Goal: Check status: Check status

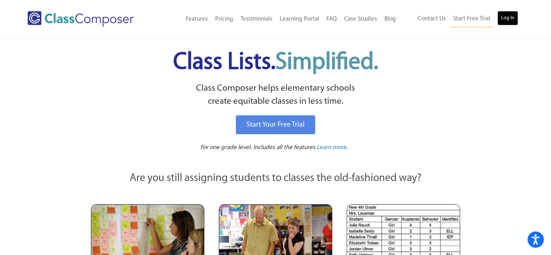
click at [506, 18] on link "Log In" at bounding box center [507, 18] width 21 height 14
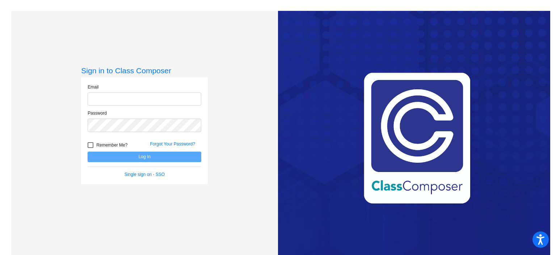
type input "[EMAIL_ADDRESS][DOMAIN_NAME]"
click at [135, 158] on button "Log In" at bounding box center [145, 156] width 114 height 11
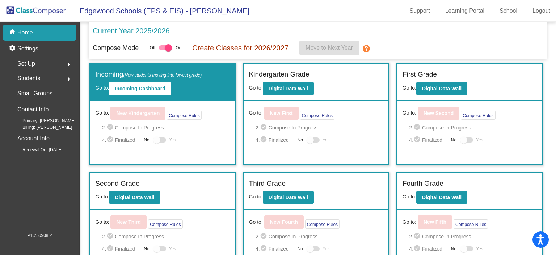
scroll to position [62, 0]
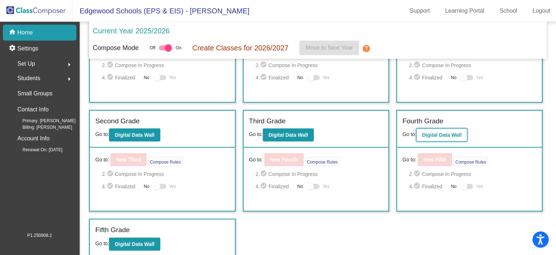
click at [454, 135] on b "Digital Data Wall" at bounding box center [441, 135] width 39 height 6
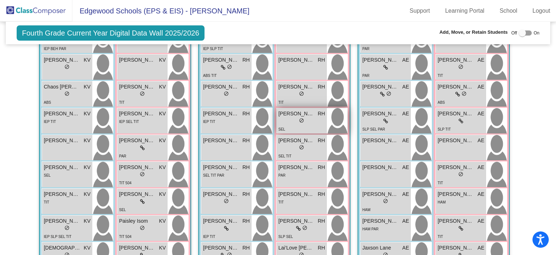
scroll to position [672, 0]
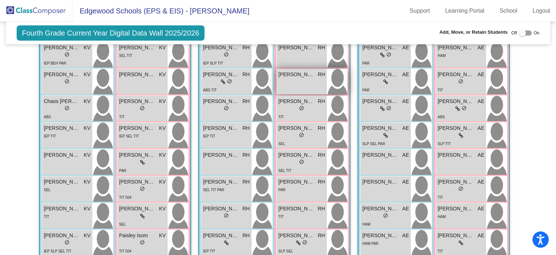
click at [284, 80] on div "Ariana Bundy RH lock do_not_disturb_alt" at bounding box center [302, 81] width 50 height 25
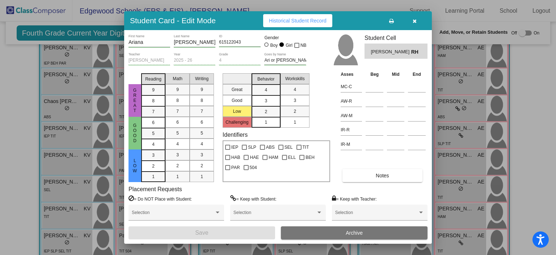
click at [301, 18] on span "Historical Student Record" at bounding box center [298, 21] width 58 height 6
click at [417, 16] on button "button" at bounding box center [414, 20] width 23 height 13
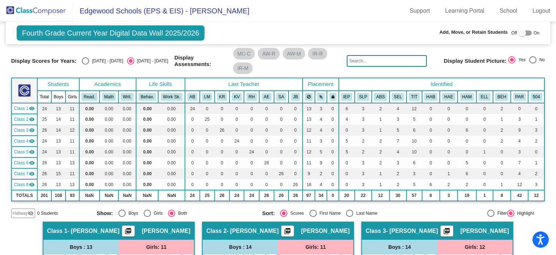
scroll to position [0, 0]
